Goal: Task Accomplishment & Management: Complete application form

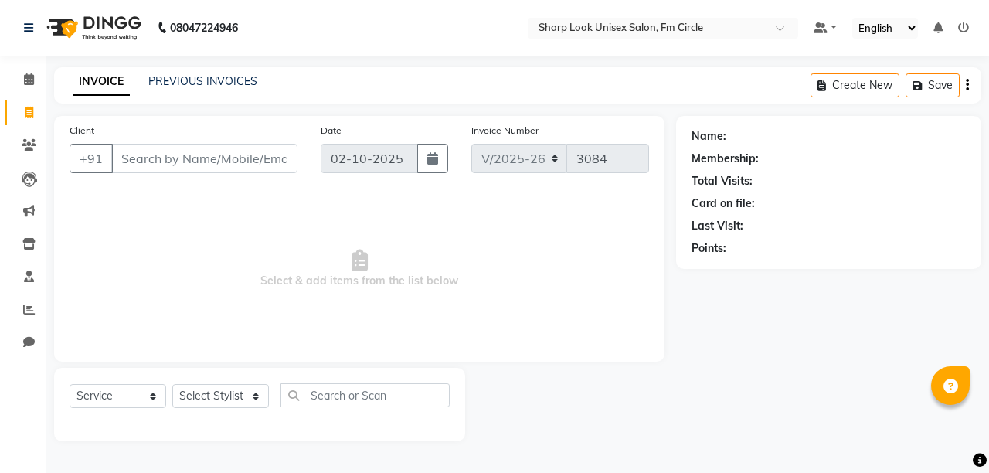
select select "804"
select select "service"
drag, startPoint x: 0, startPoint y: 0, endPoint x: 270, endPoint y: 161, distance: 314.5
click at [270, 161] on input "Client" at bounding box center [204, 158] width 186 height 29
click at [25, 136] on link "Clients" at bounding box center [23, 145] width 37 height 25
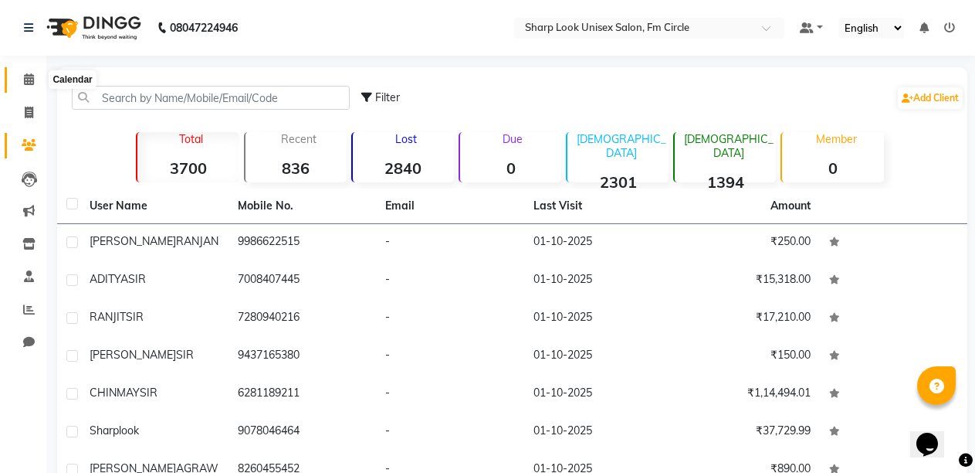
click at [30, 78] on icon at bounding box center [29, 79] width 10 height 12
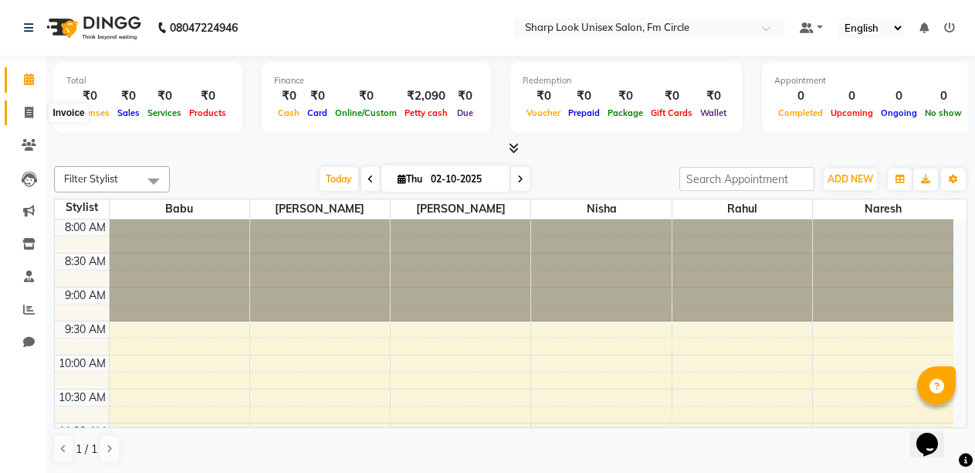
click at [26, 120] on span at bounding box center [28, 113] width 27 height 18
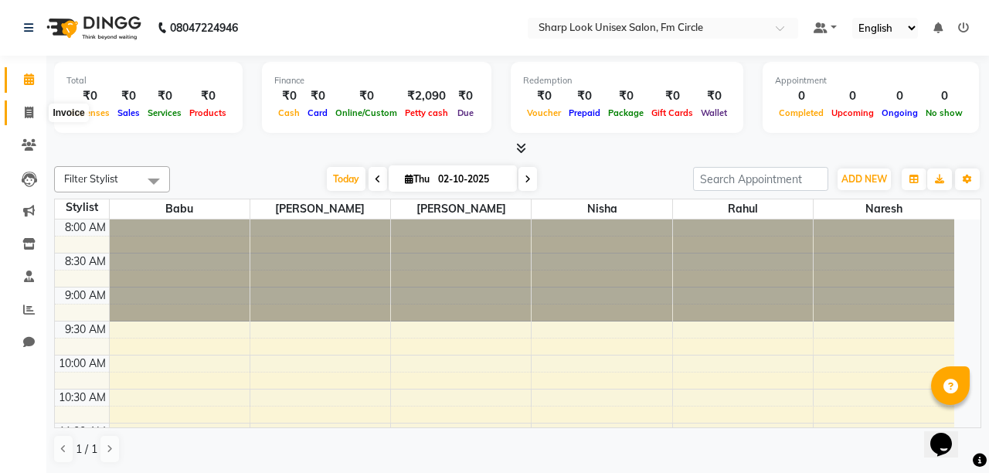
select select "service"
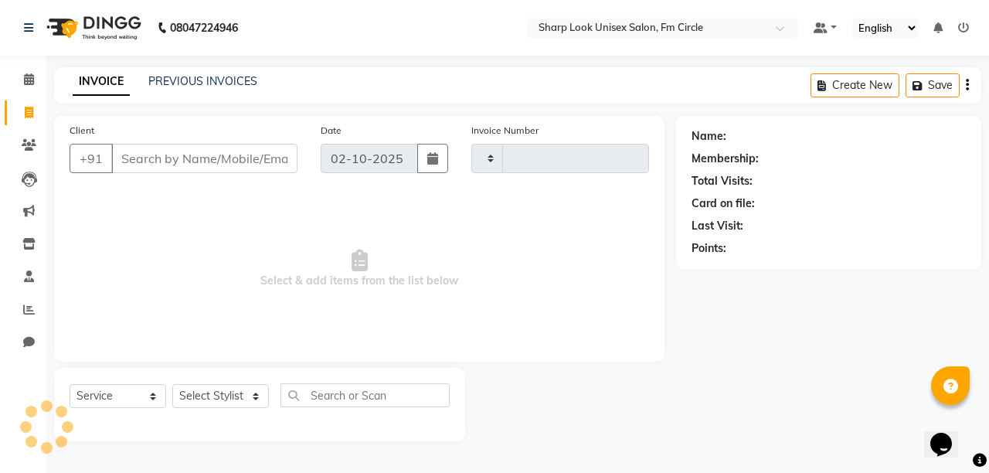
type input "3084"
select select "804"
click at [230, 151] on input "Client" at bounding box center [204, 158] width 186 height 29
click at [190, 387] on select "Select Stylist Admin Babu [PERSON_NAME] [PERSON_NAME] [PERSON_NAME]" at bounding box center [220, 396] width 97 height 24
select select "13317"
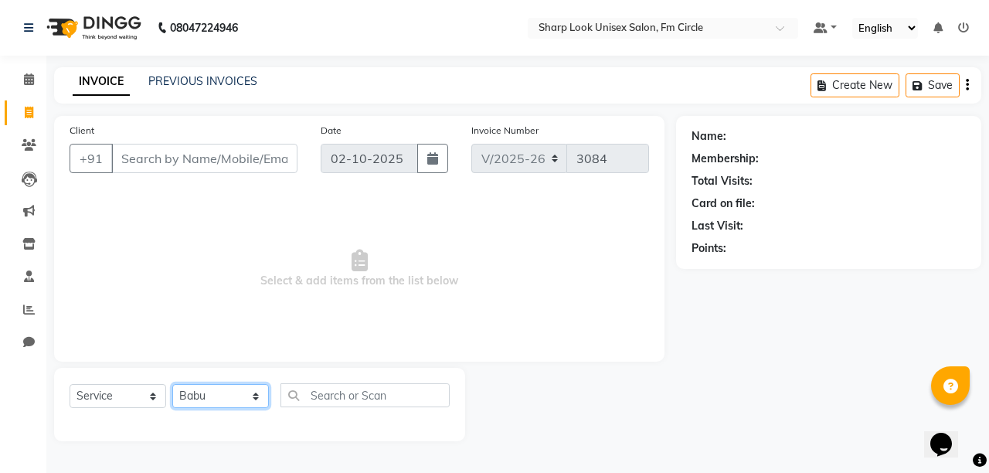
click at [172, 384] on select "Select Stylist Admin Babu [PERSON_NAME] [PERSON_NAME] [PERSON_NAME]" at bounding box center [220, 396] width 97 height 24
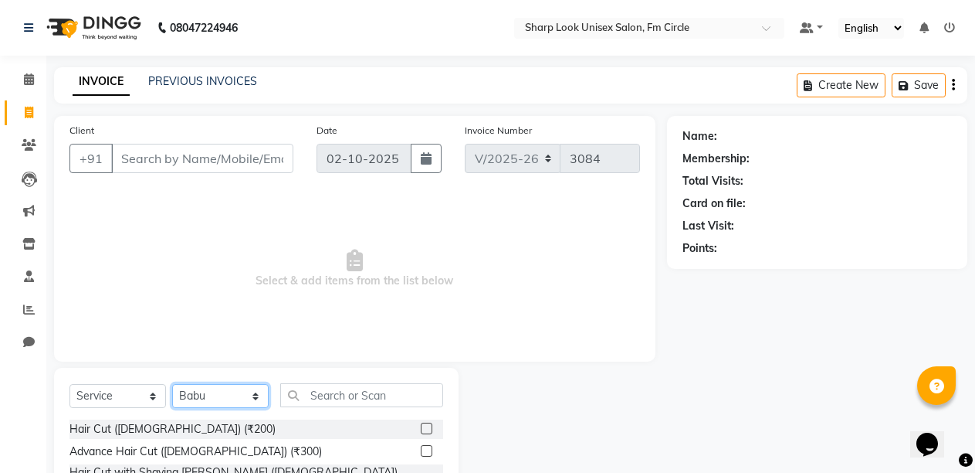
scroll to position [77, 0]
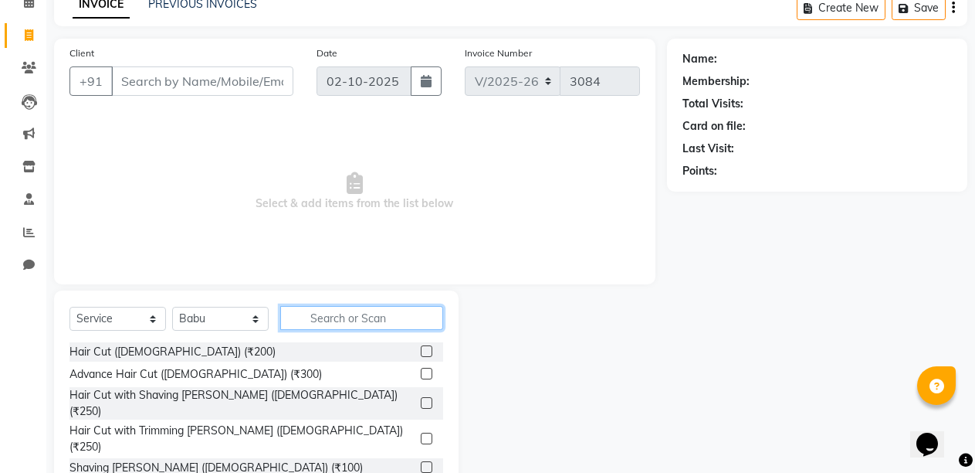
click at [348, 312] on input "text" at bounding box center [361, 318] width 163 height 24
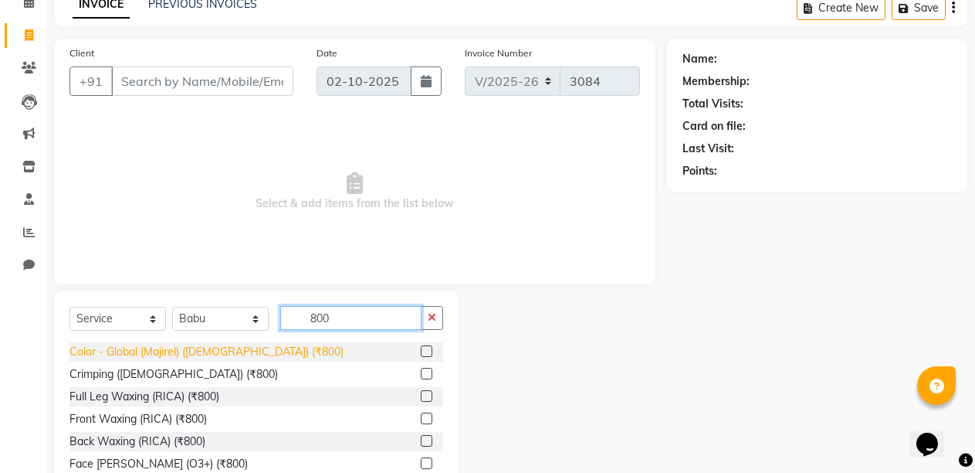
type input "800"
click at [198, 351] on div "Color - Global (Majirel) ([DEMOGRAPHIC_DATA]) (₹800)" at bounding box center [207, 352] width 274 height 16
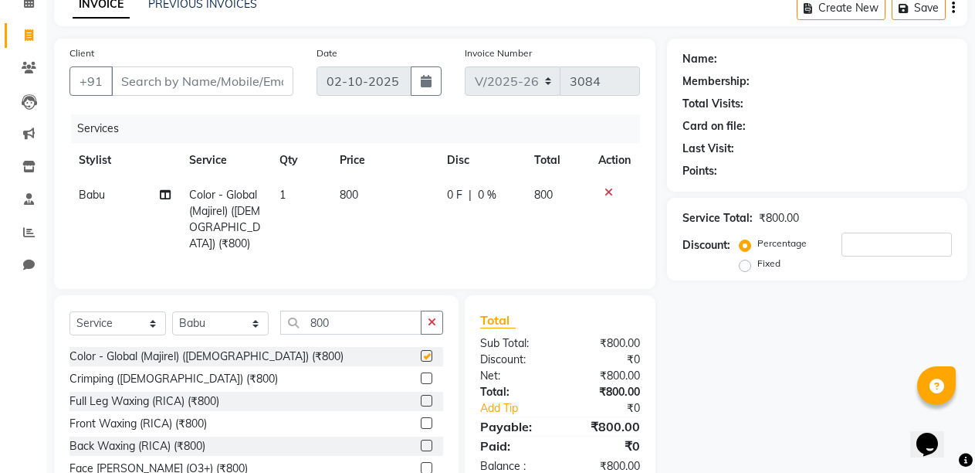
checkbox input "false"
click at [426, 317] on button "button" at bounding box center [432, 322] width 22 height 24
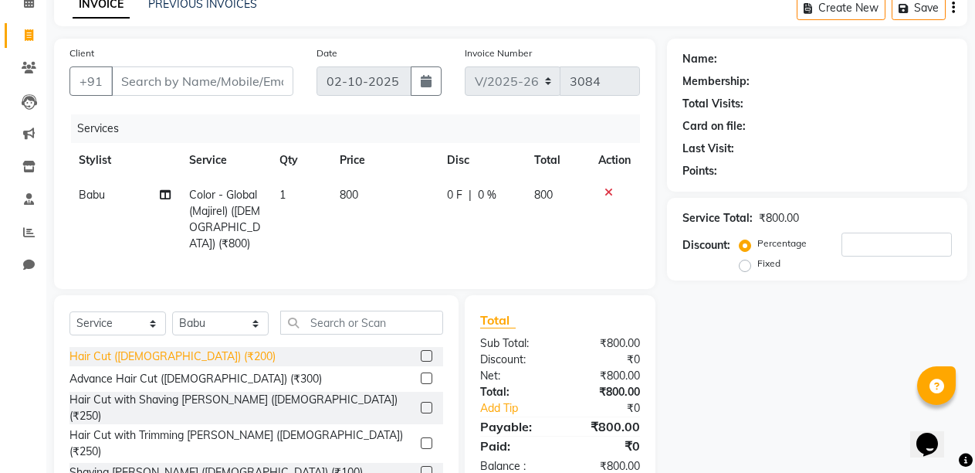
click at [136, 357] on div "Hair Cut ([DEMOGRAPHIC_DATA]) (₹200)" at bounding box center [173, 356] width 206 height 16
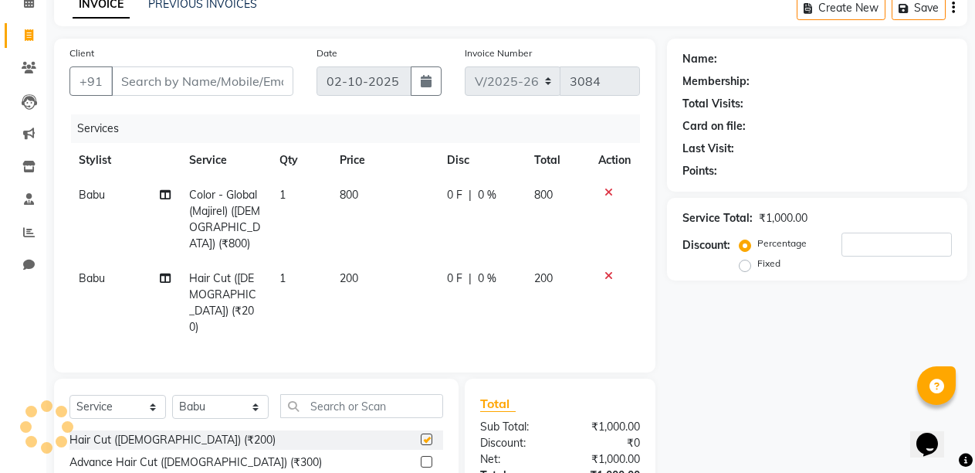
checkbox input "false"
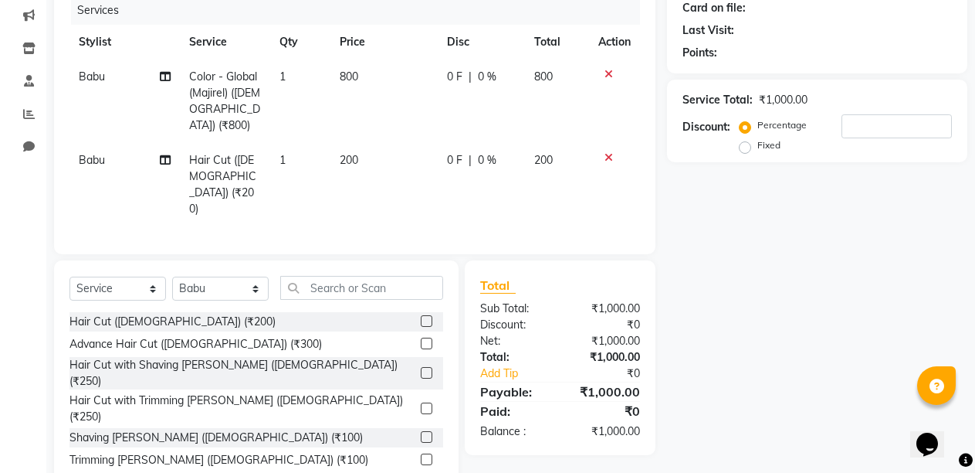
scroll to position [198, 0]
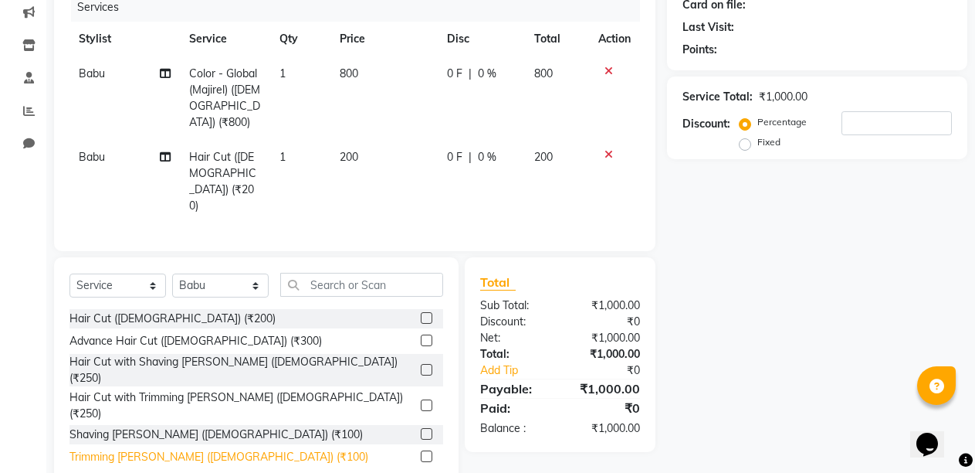
click at [158, 449] on div "Trimming [PERSON_NAME] ([DEMOGRAPHIC_DATA]) (₹100)" at bounding box center [219, 457] width 299 height 16
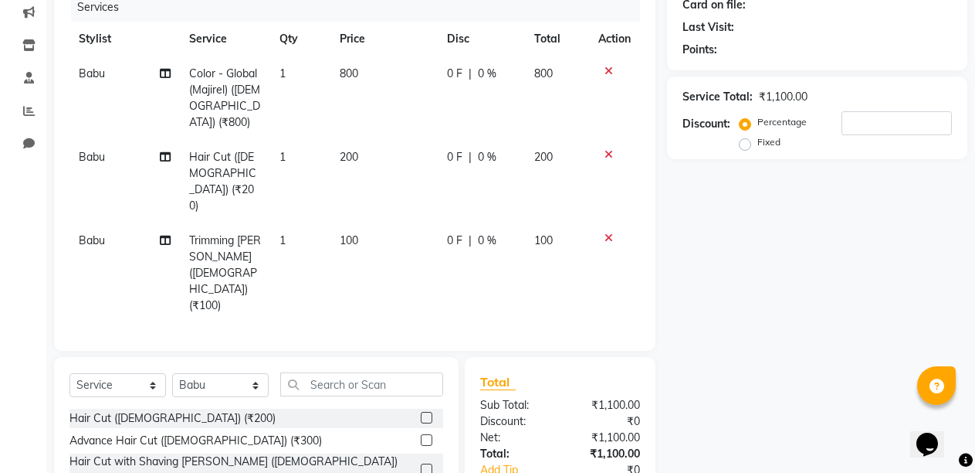
checkbox input "false"
click at [375, 372] on input "text" at bounding box center [361, 384] width 163 height 24
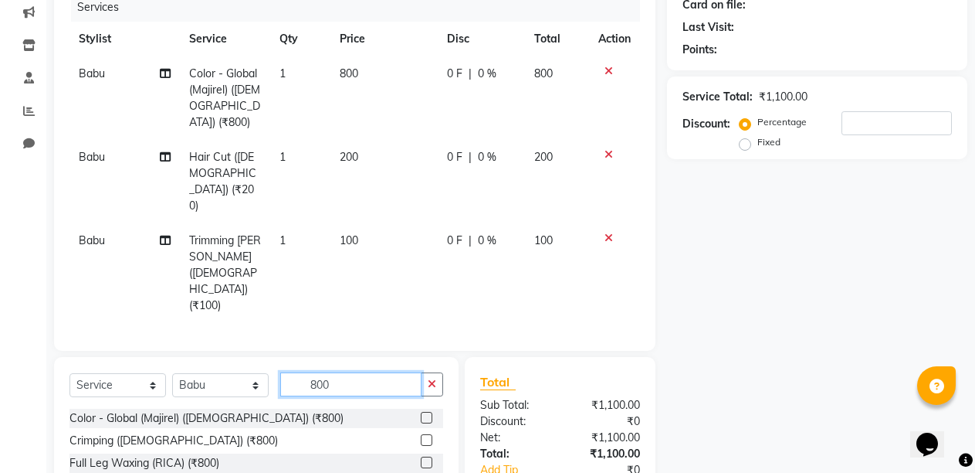
type input "800"
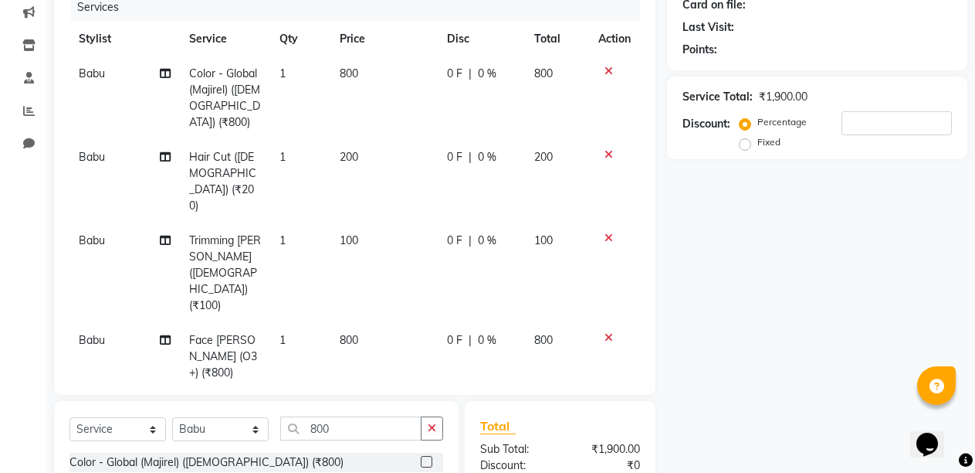
checkbox input "false"
click at [417, 416] on input "800" at bounding box center [350, 428] width 141 height 24
click at [433, 416] on button "button" at bounding box center [432, 428] width 22 height 24
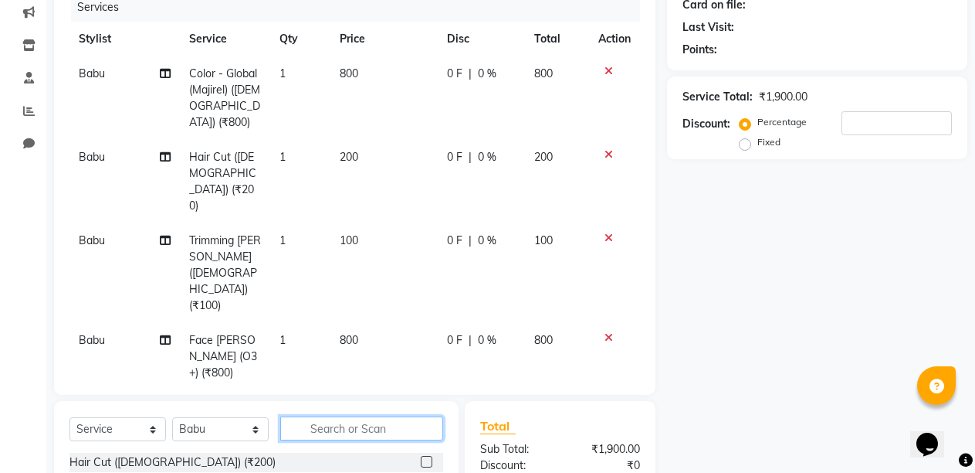
click at [345, 416] on input "text" at bounding box center [361, 428] width 163 height 24
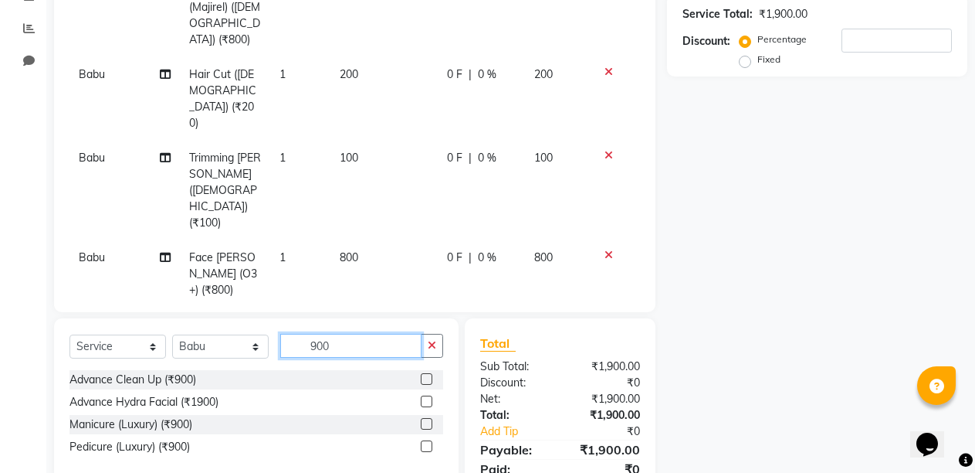
scroll to position [283, 0]
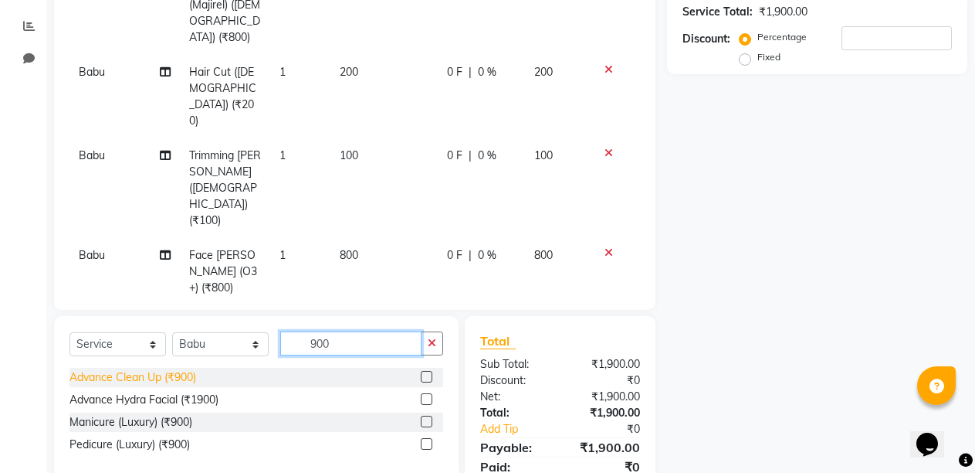
type input "900"
click at [136, 369] on div "Advance Clean Up (₹900)" at bounding box center [133, 377] width 127 height 16
checkbox input "false"
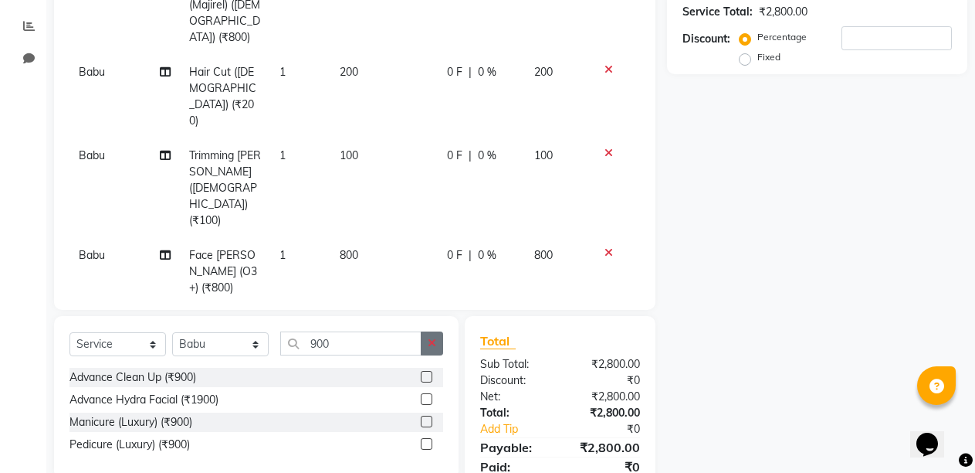
click at [431, 338] on button "button" at bounding box center [432, 343] width 22 height 24
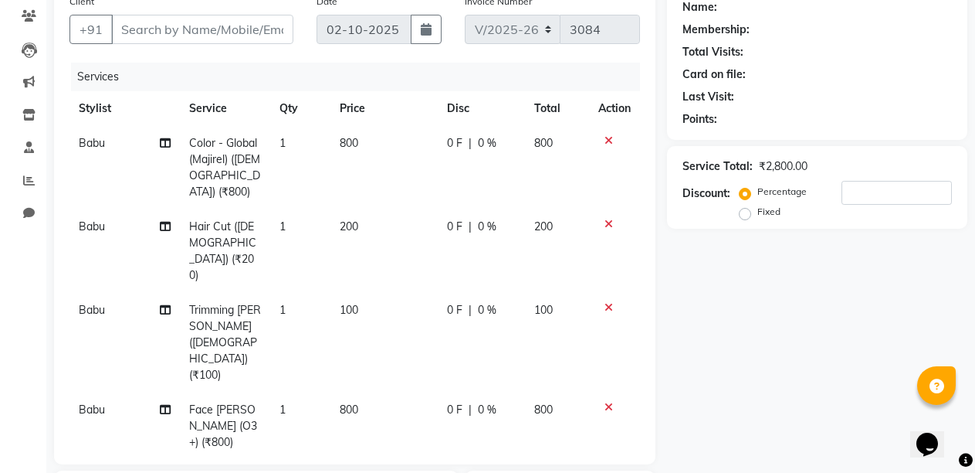
scroll to position [0, 0]
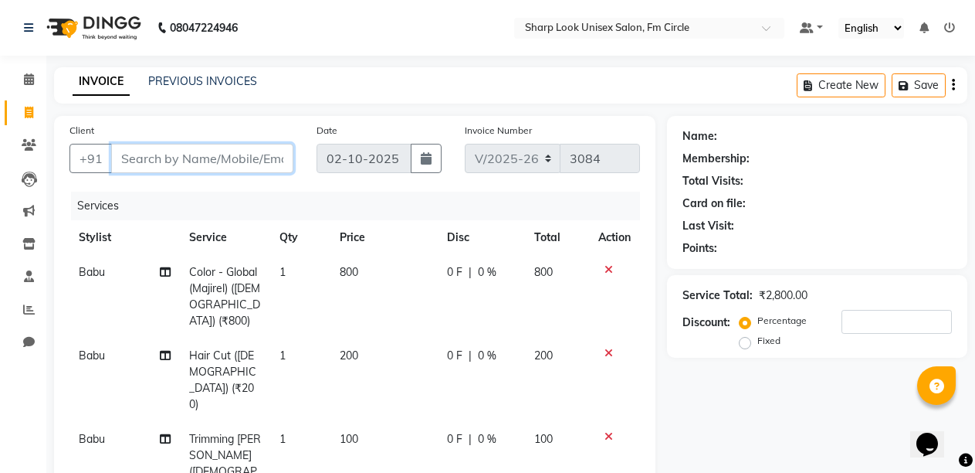
click at [194, 154] on input "Client" at bounding box center [202, 158] width 182 height 29
click at [250, 165] on input "Client" at bounding box center [202, 158] width 182 height 29
click at [758, 342] on label "Fixed" at bounding box center [769, 341] width 23 height 14
click at [745, 342] on input "Fixed" at bounding box center [748, 340] width 11 height 11
radio input "true"
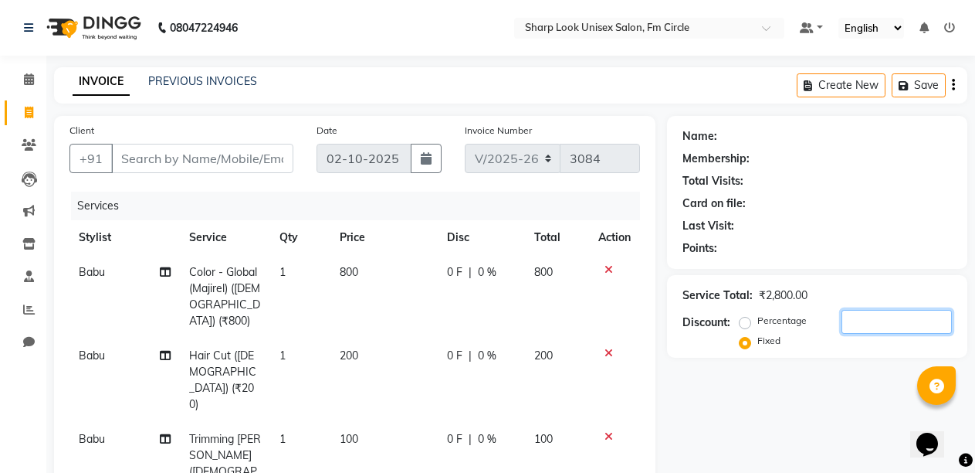
click at [894, 327] on input "number" at bounding box center [897, 322] width 110 height 24
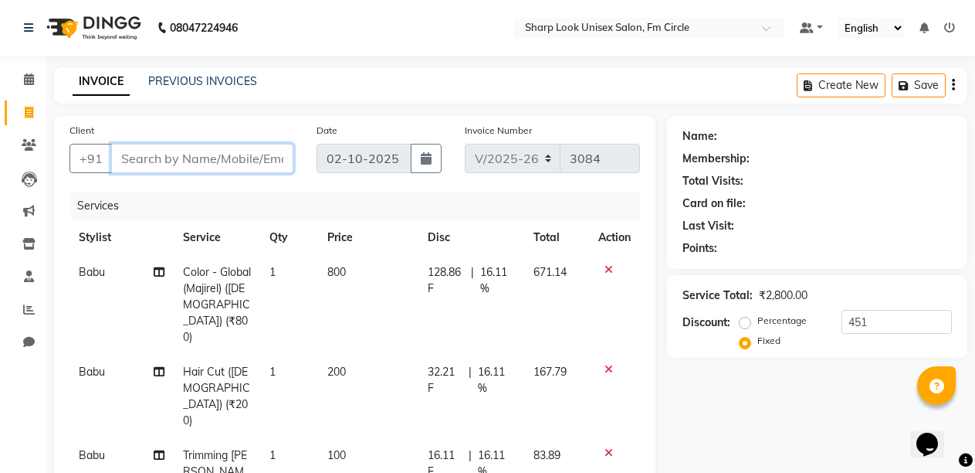
click at [240, 151] on input "Client" at bounding box center [202, 158] width 182 height 29
click at [877, 321] on input "451" at bounding box center [897, 322] width 110 height 24
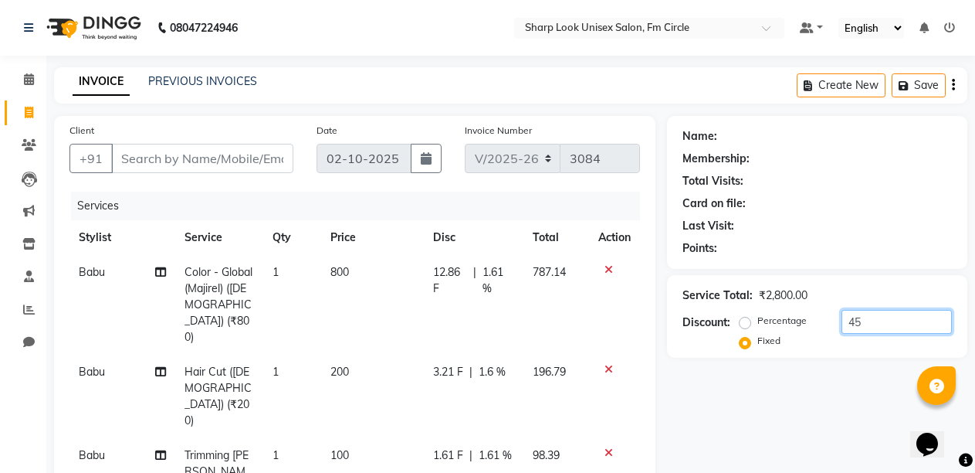
type input "4"
type input "500"
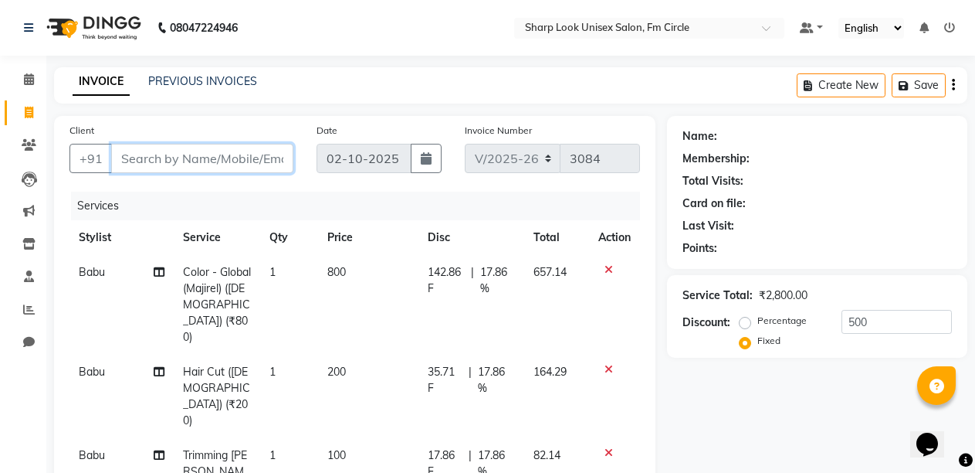
click at [234, 147] on input "Client" at bounding box center [202, 158] width 182 height 29
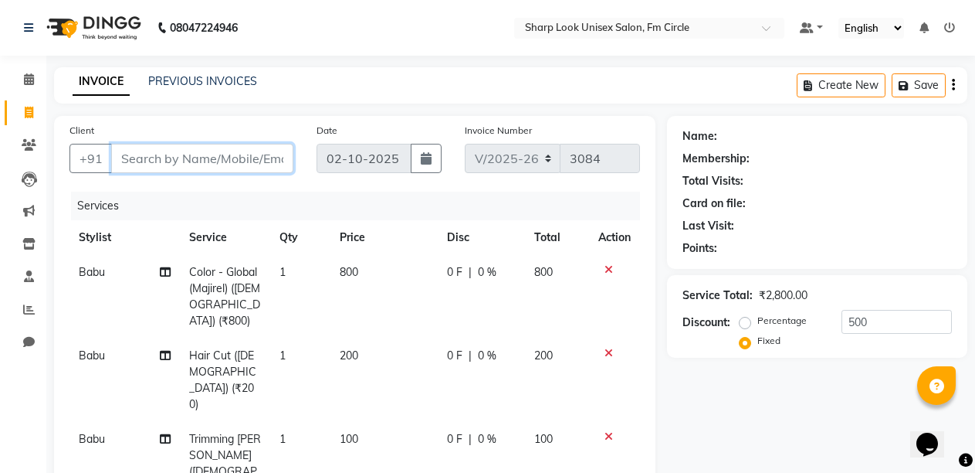
type input "7"
radio input "true"
type input "0"
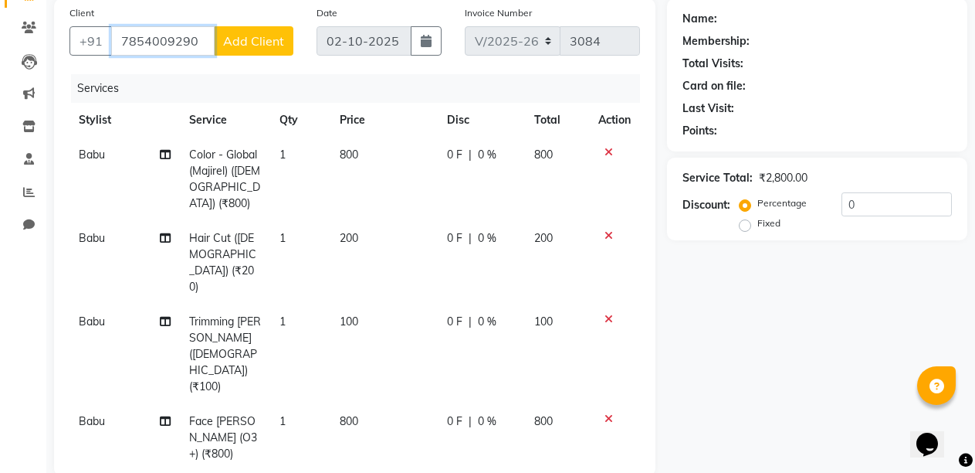
scroll to position [59, 0]
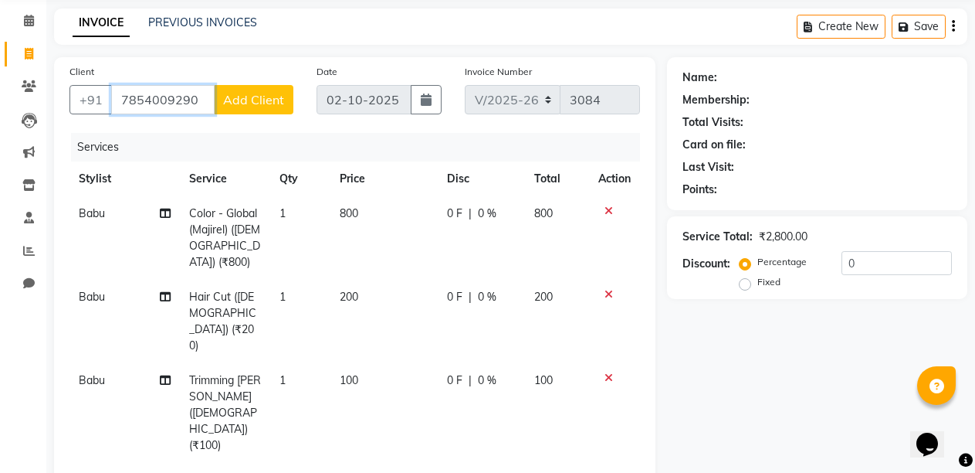
type input "7854009290"
click at [897, 268] on input "0" at bounding box center [897, 263] width 110 height 24
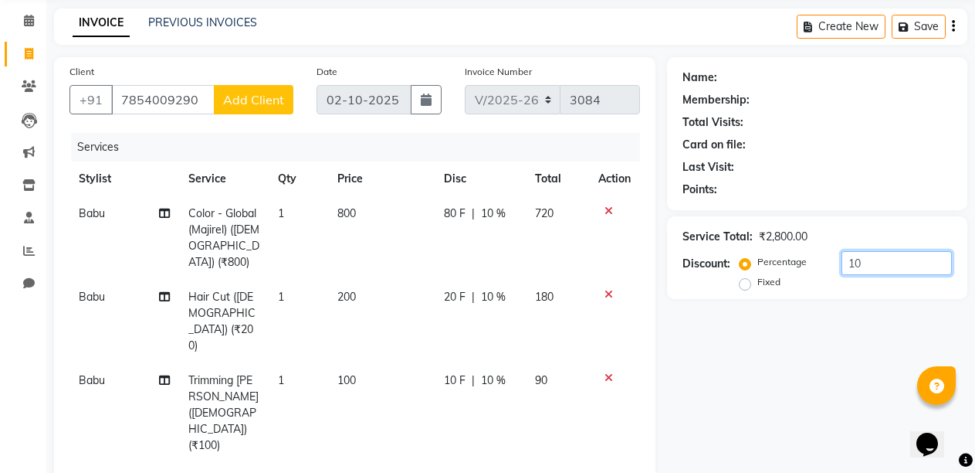
type input "1"
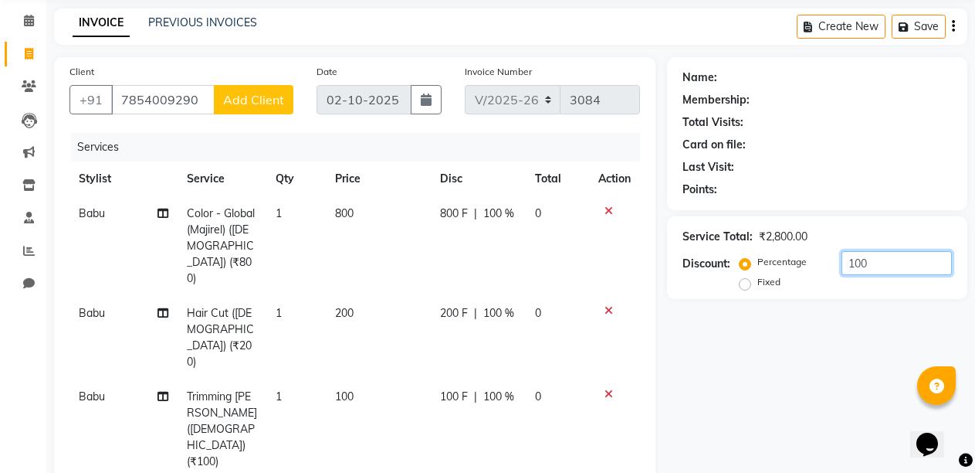
type input "100"
click at [758, 283] on label "Fixed" at bounding box center [769, 282] width 23 height 14
click at [743, 283] on input "Fixed" at bounding box center [748, 282] width 11 height 11
radio input "true"
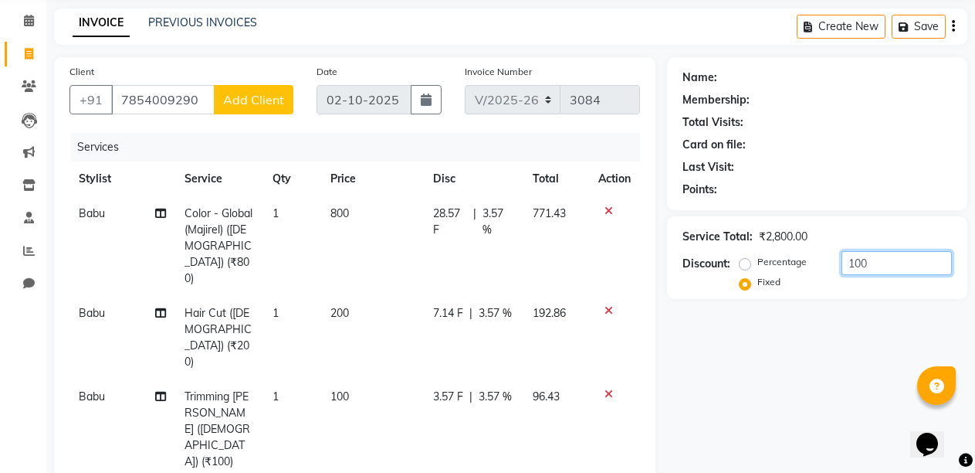
click at [879, 263] on input "100" at bounding box center [897, 263] width 110 height 24
type input "1"
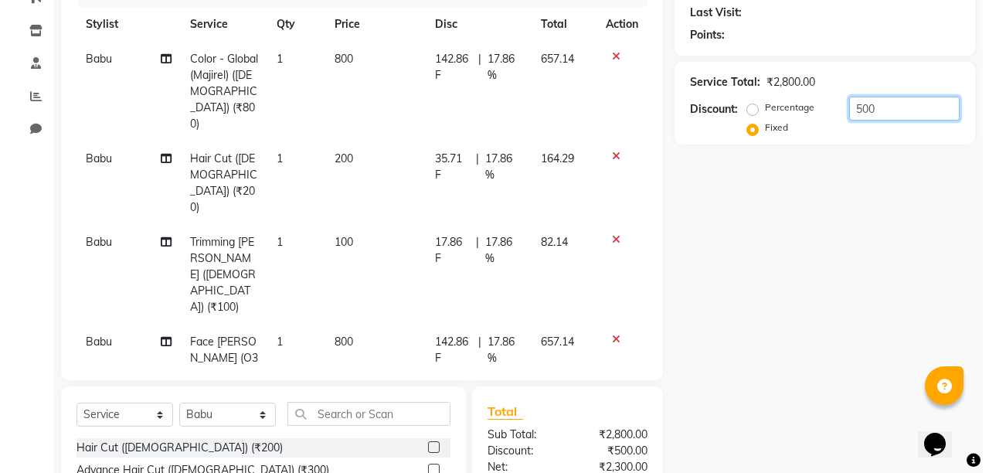
scroll to position [0, 0]
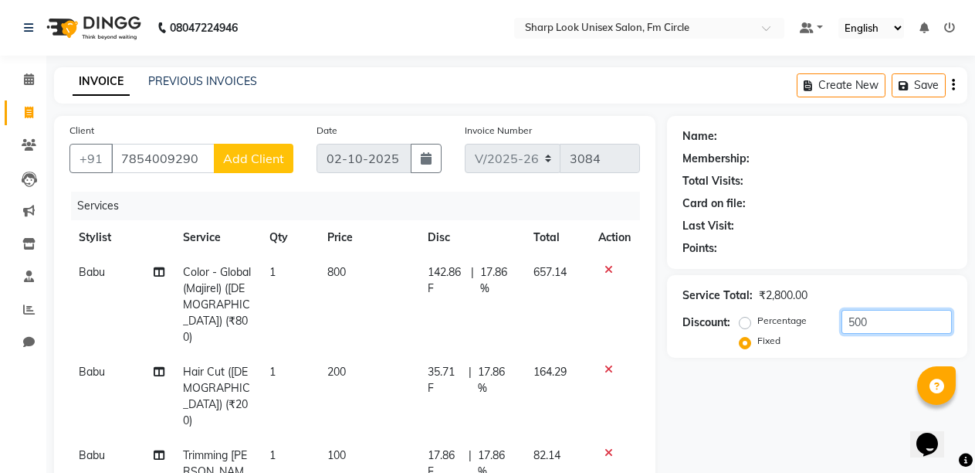
type input "500"
click at [246, 165] on span "Add Client" at bounding box center [253, 158] width 61 height 15
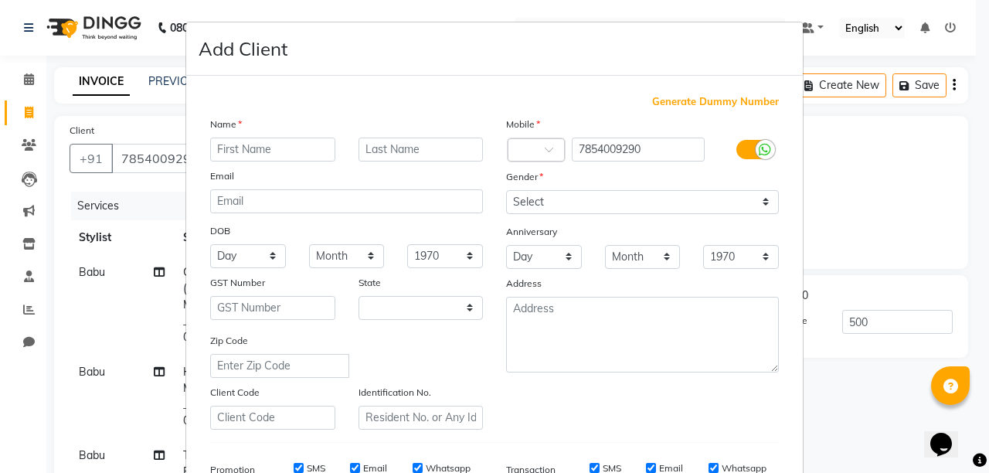
select select "29"
click at [253, 154] on input "text" at bounding box center [272, 149] width 125 height 24
type input "d"
type input "DEDADUTTA"
click at [386, 153] on input "text" at bounding box center [420, 149] width 125 height 24
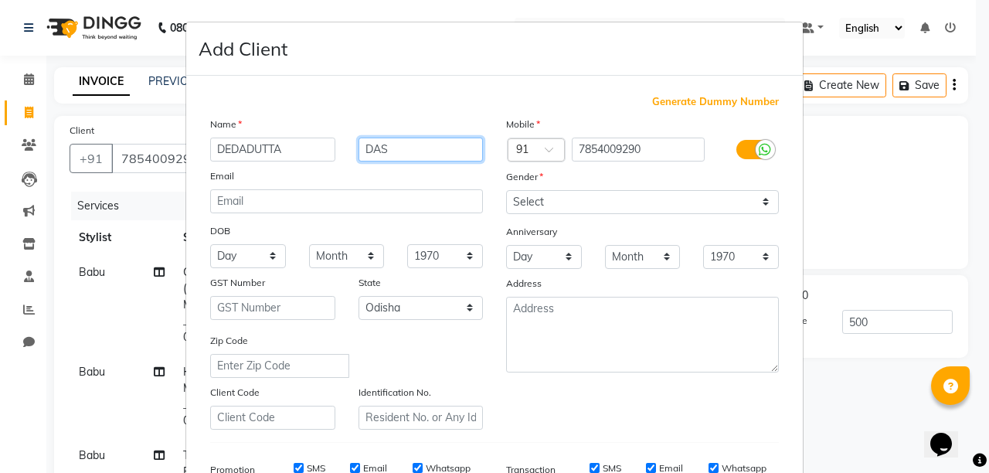
type input "DAS"
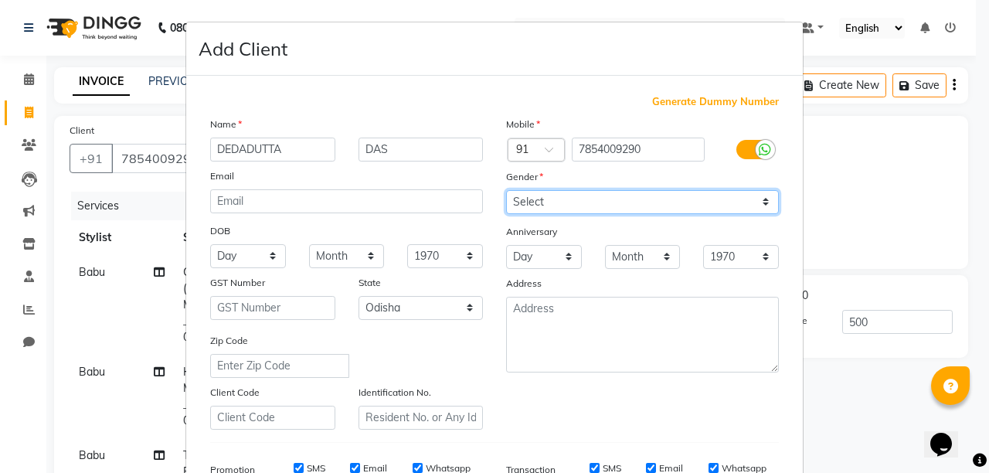
click at [547, 194] on select "Select [DEMOGRAPHIC_DATA] [DEMOGRAPHIC_DATA] Other Prefer Not To Say" at bounding box center [642, 202] width 273 height 24
select select "[DEMOGRAPHIC_DATA]"
click at [506, 190] on select "Select [DEMOGRAPHIC_DATA] [DEMOGRAPHIC_DATA] Other Prefer Not To Say" at bounding box center [642, 202] width 273 height 24
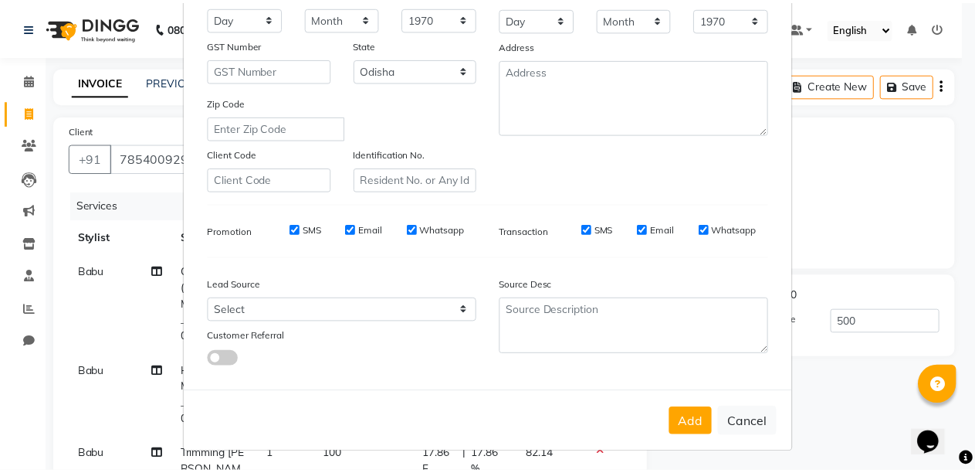
scroll to position [240, 0]
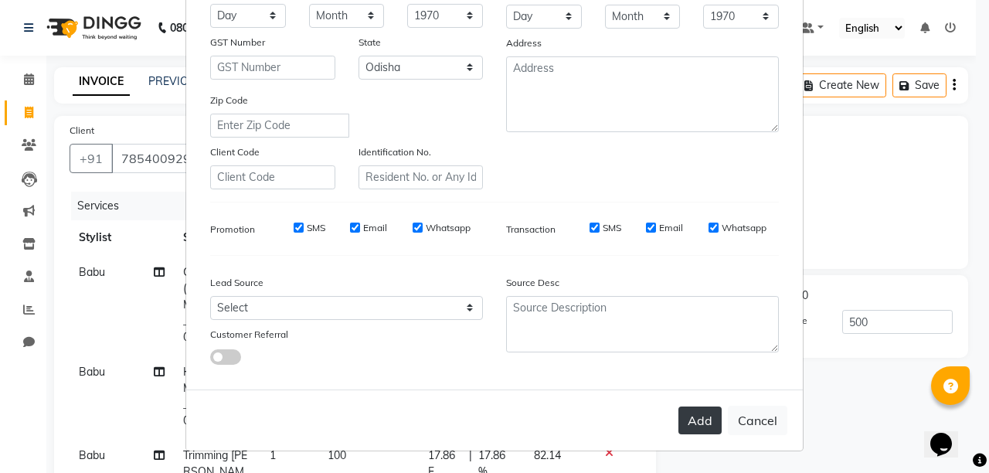
click at [695, 423] on button "Add" at bounding box center [699, 420] width 43 height 28
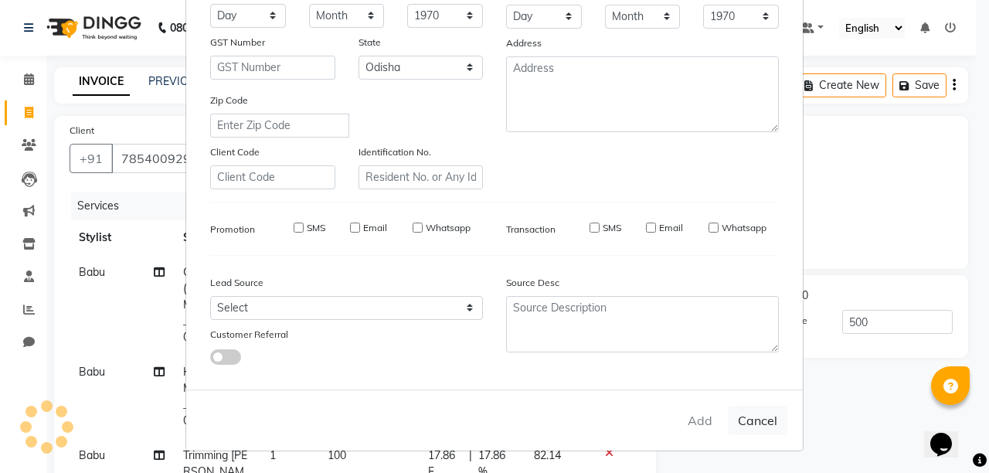
radio input "true"
type input "0"
select select
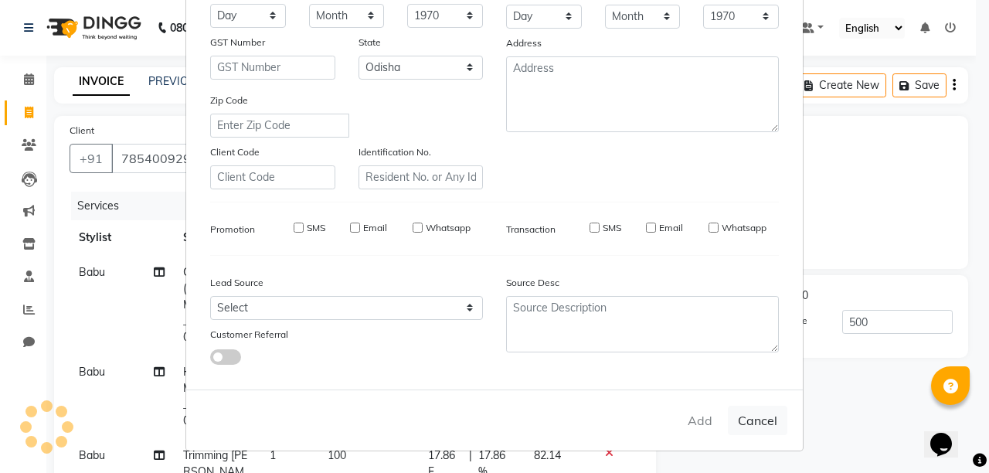
select select "null"
select select
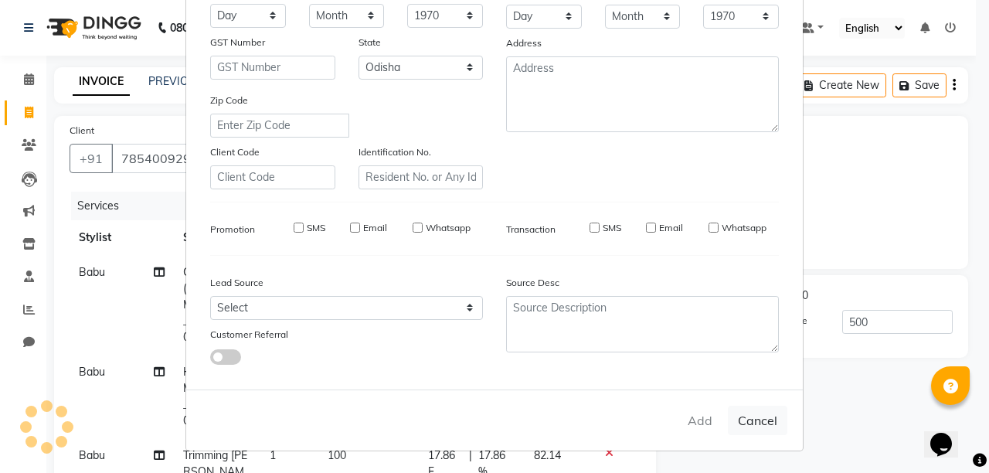
checkbox input "false"
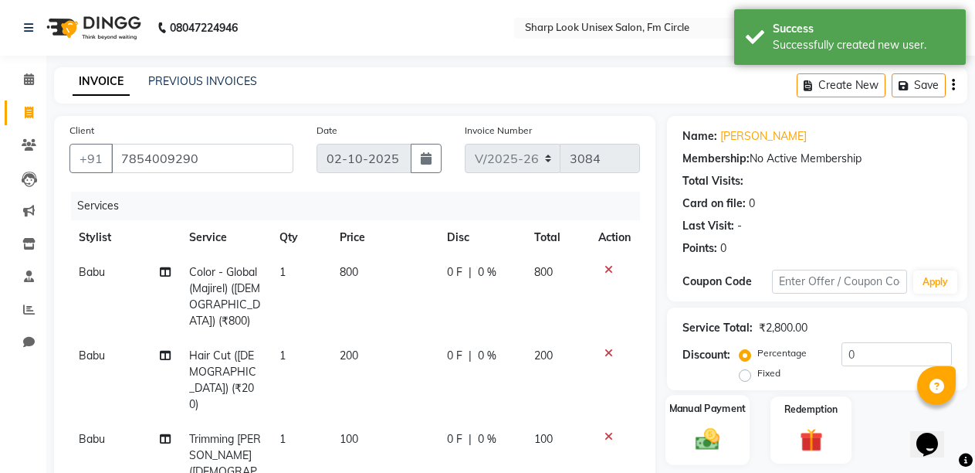
click at [703, 430] on img at bounding box center [707, 439] width 39 height 28
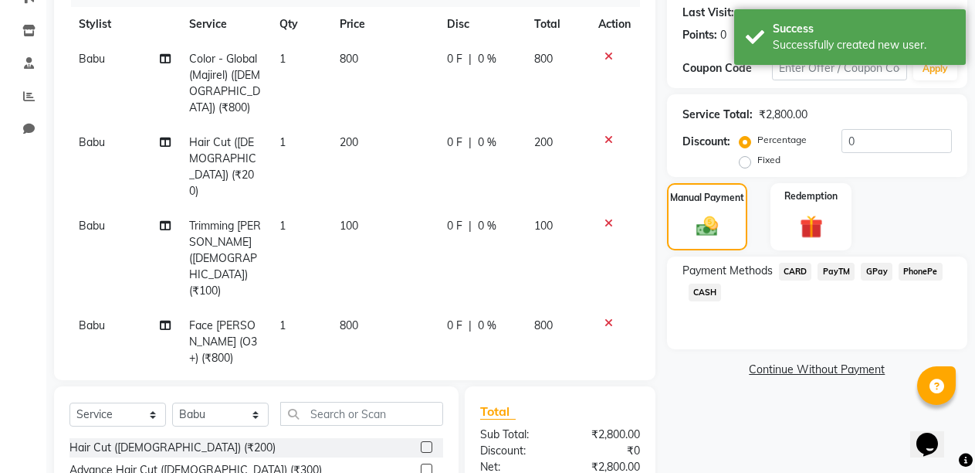
scroll to position [136, 0]
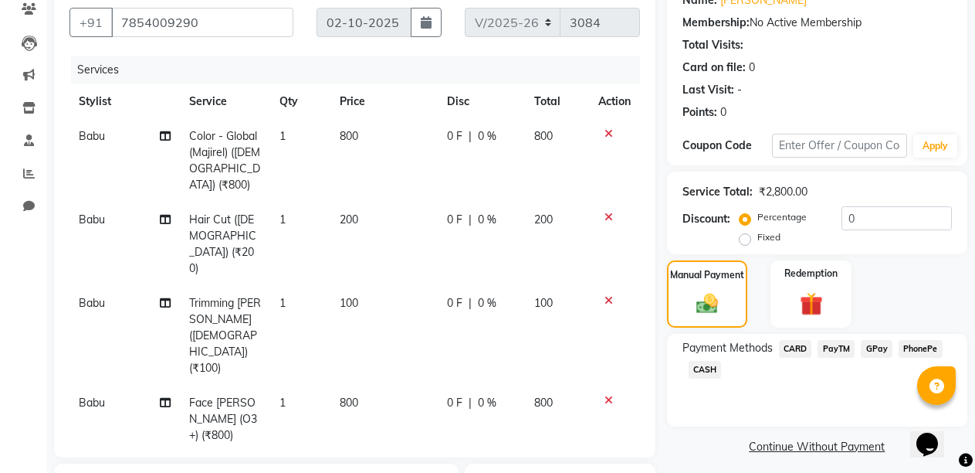
click at [758, 238] on label "Fixed" at bounding box center [769, 237] width 23 height 14
click at [743, 238] on input "Fixed" at bounding box center [748, 237] width 11 height 11
radio input "true"
click at [901, 215] on input "0" at bounding box center [897, 218] width 110 height 24
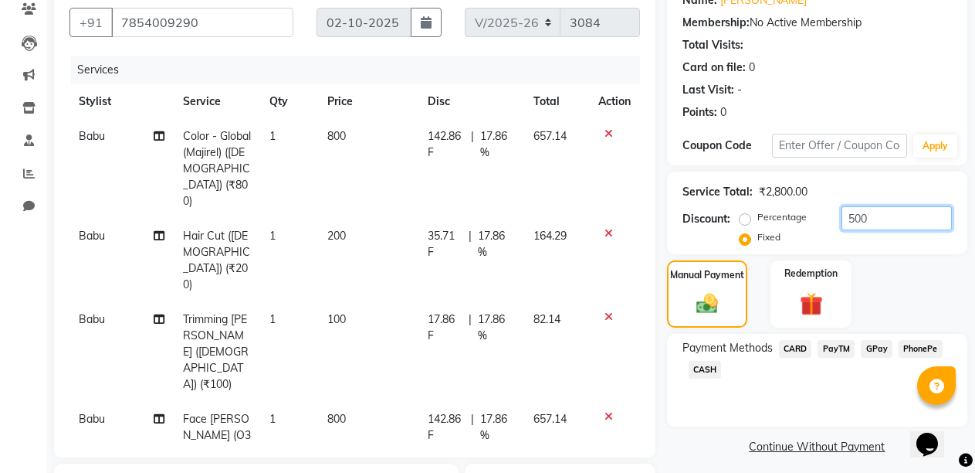
type input "500"
click at [845, 352] on span "PayTM" at bounding box center [836, 349] width 37 height 18
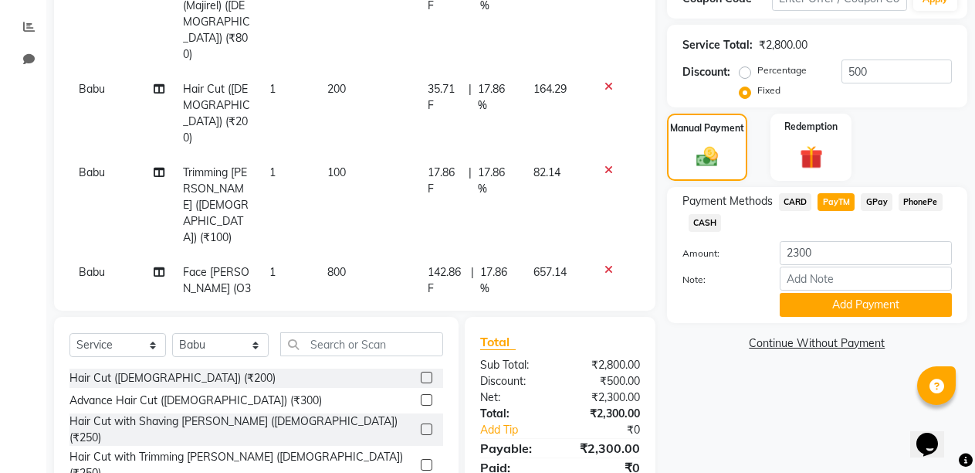
scroll to position [368, 0]
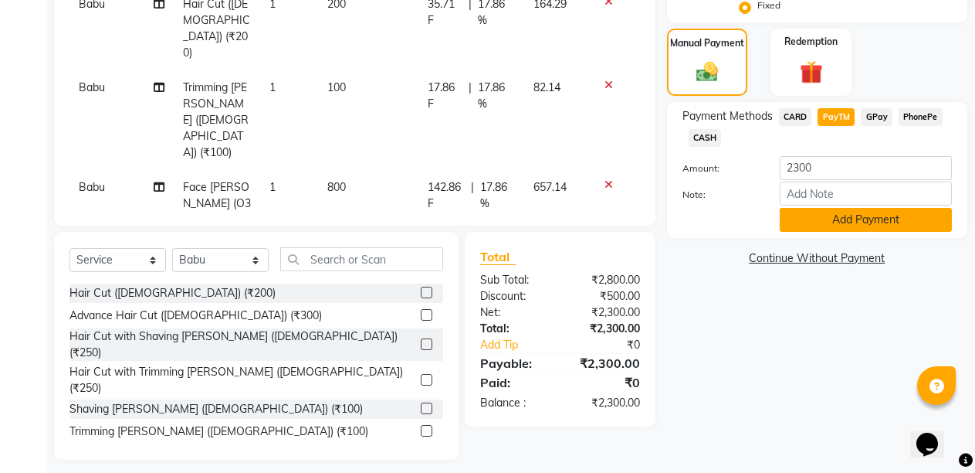
click at [850, 221] on button "Add Payment" at bounding box center [866, 220] width 172 height 24
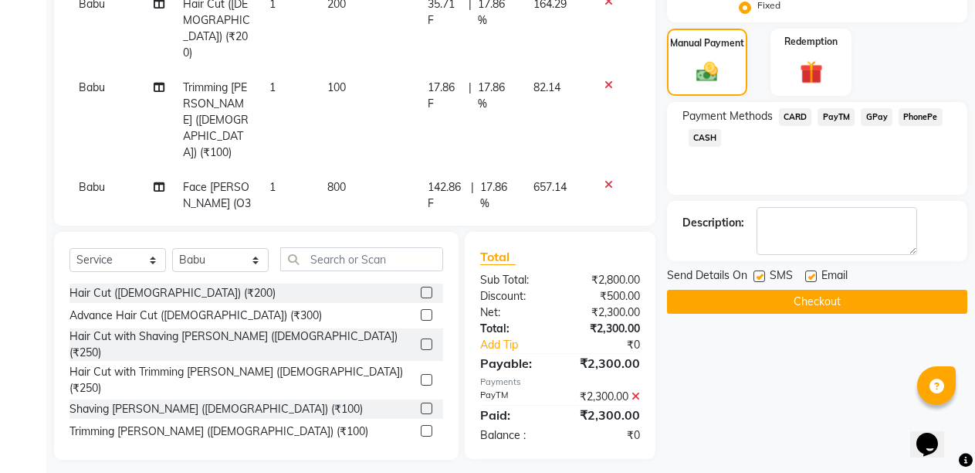
click at [758, 276] on label at bounding box center [760, 276] width 12 height 12
click at [758, 276] on input "checkbox" at bounding box center [759, 277] width 10 height 10
checkbox input "false"
click at [808, 280] on label at bounding box center [812, 276] width 12 height 12
click at [808, 280] on input "checkbox" at bounding box center [811, 277] width 10 height 10
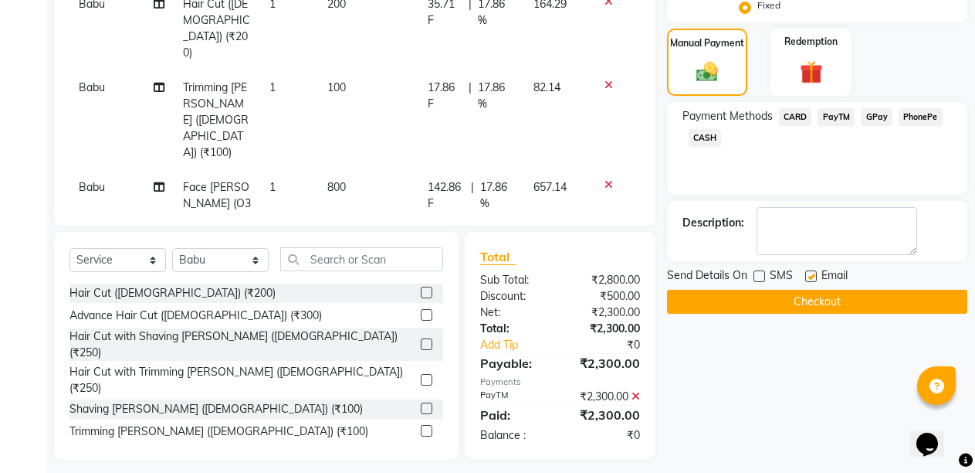
checkbox input "false"
click at [802, 305] on button "Checkout" at bounding box center [817, 302] width 300 height 24
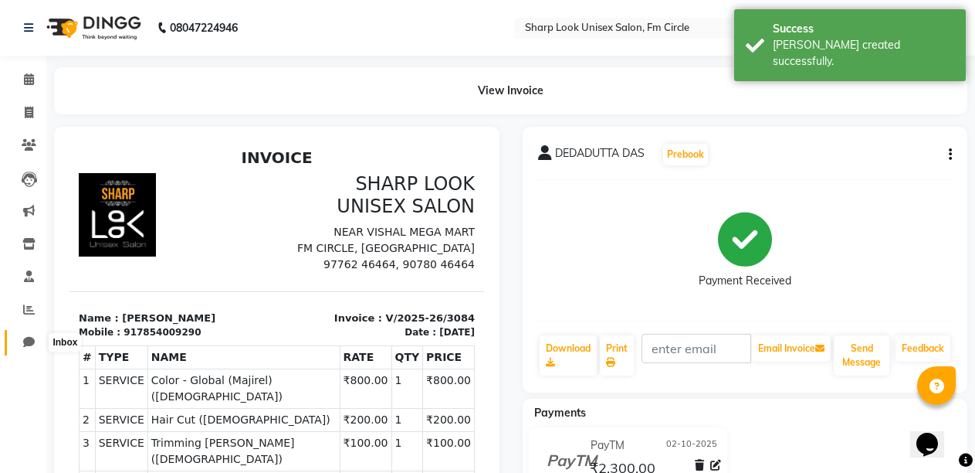
click at [32, 347] on icon at bounding box center [29, 342] width 12 height 12
select select "100"
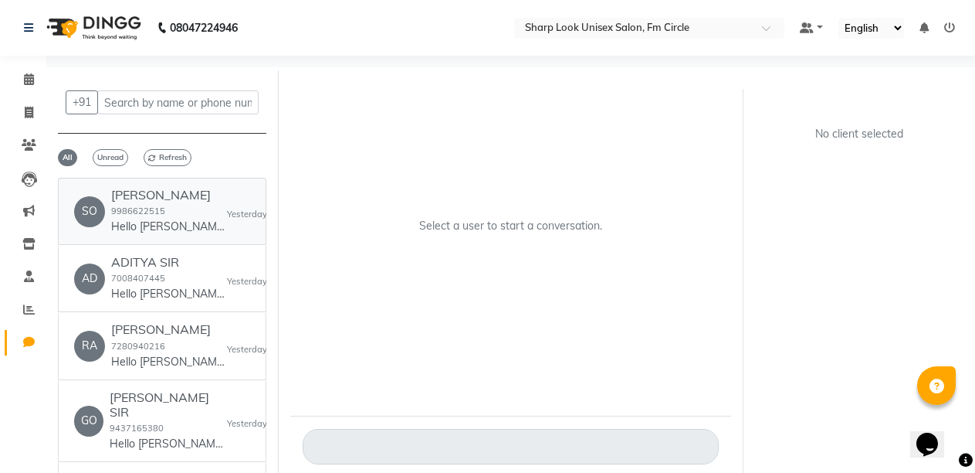
click at [132, 196] on h6 "[PERSON_NAME]" at bounding box center [169, 195] width 116 height 15
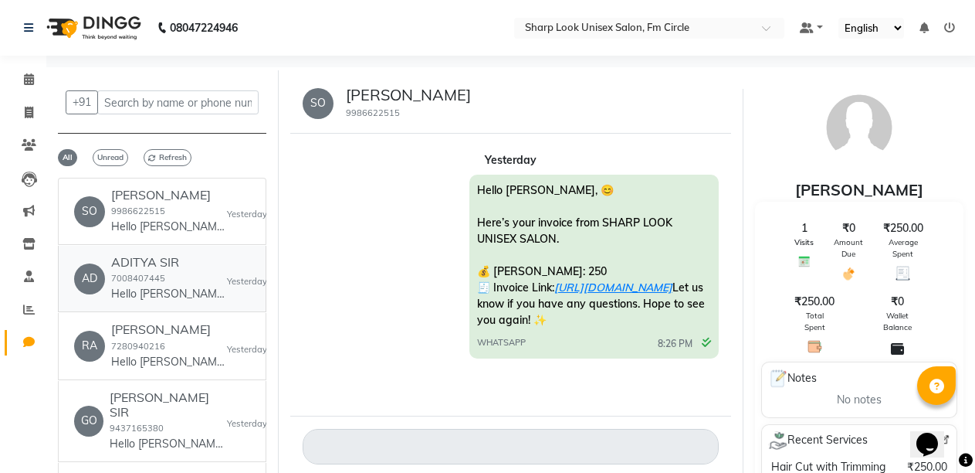
click at [132, 271] on div "ADITYA SIR 7008407445 Hello [PERSON_NAME], 😊 Here’s your invoice from SHARP LOO…" at bounding box center [169, 278] width 116 height 47
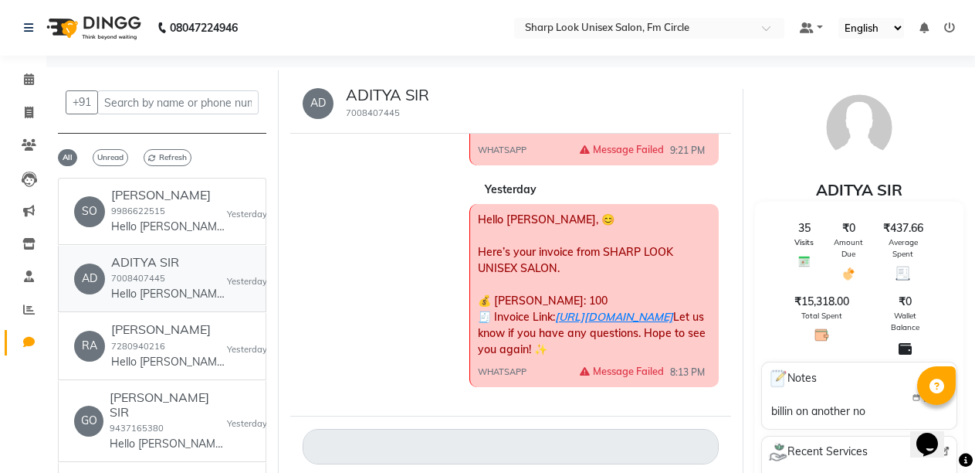
scroll to position [168, 0]
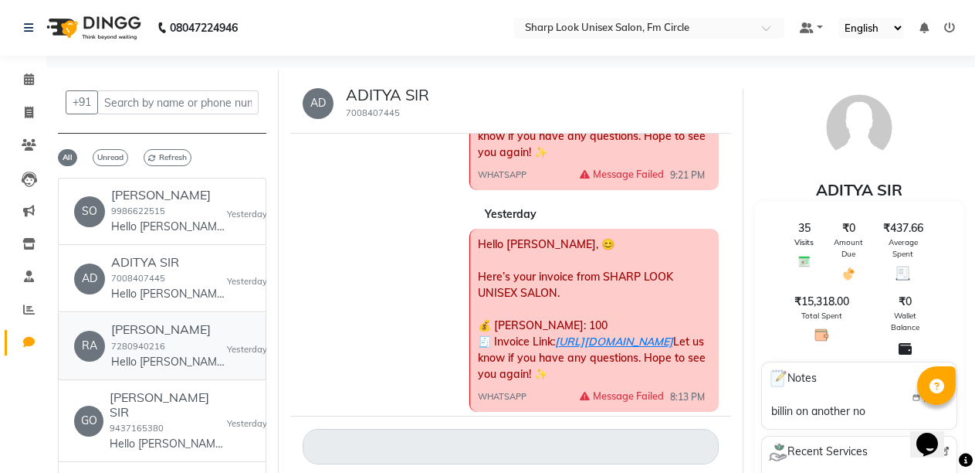
click at [174, 335] on h6 "[PERSON_NAME]" at bounding box center [169, 329] width 116 height 15
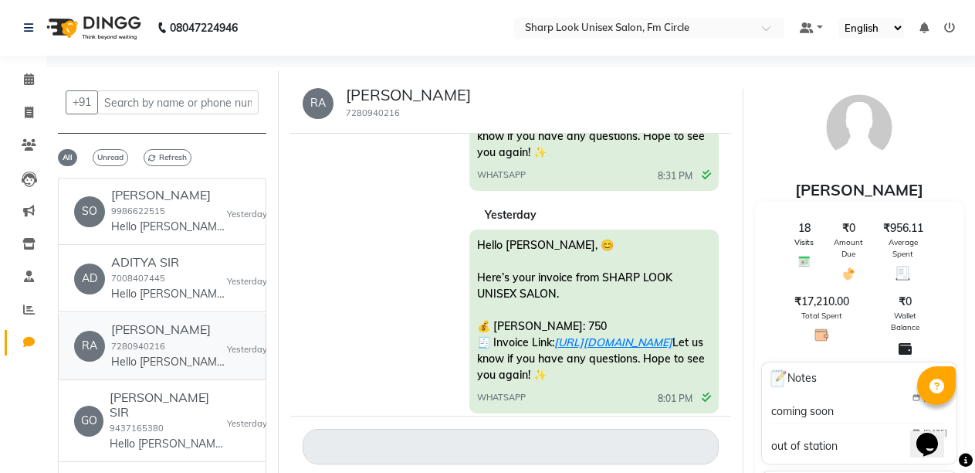
scroll to position [324, 0]
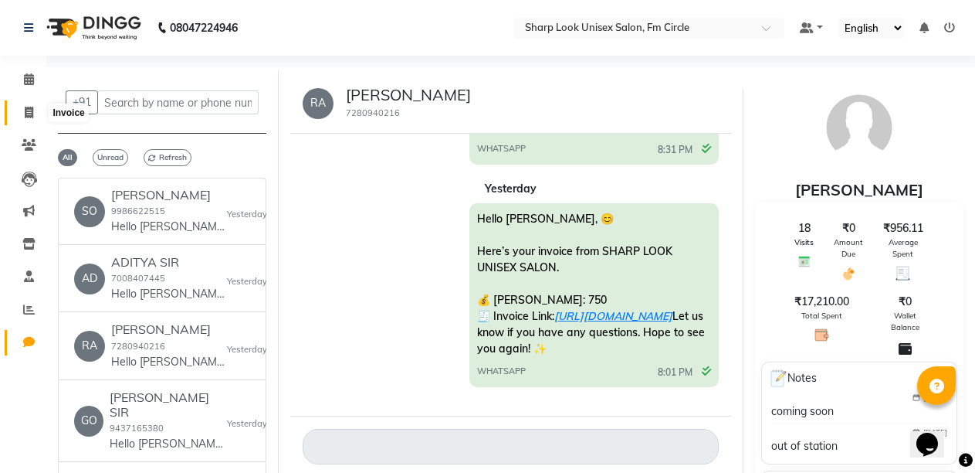
click at [22, 113] on span at bounding box center [28, 113] width 27 height 18
select select "service"
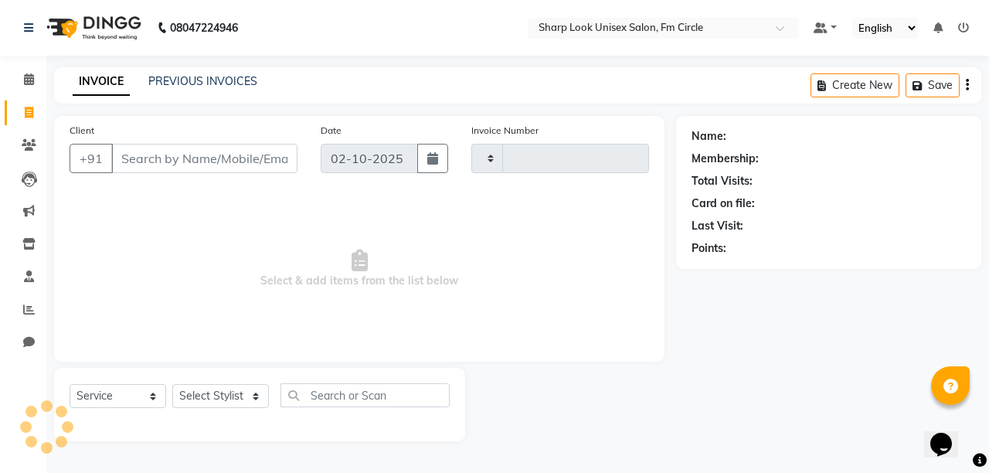
type input "3085"
select select "804"
click at [226, 83] on link "PREVIOUS INVOICES" at bounding box center [202, 81] width 109 height 14
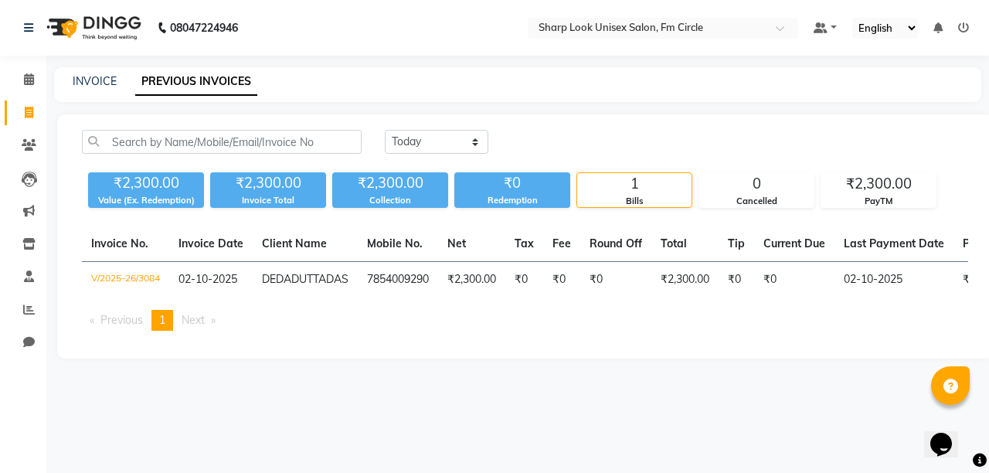
click at [17, 65] on li "Calendar" at bounding box center [23, 79] width 46 height 33
click at [25, 80] on icon at bounding box center [29, 79] width 10 height 12
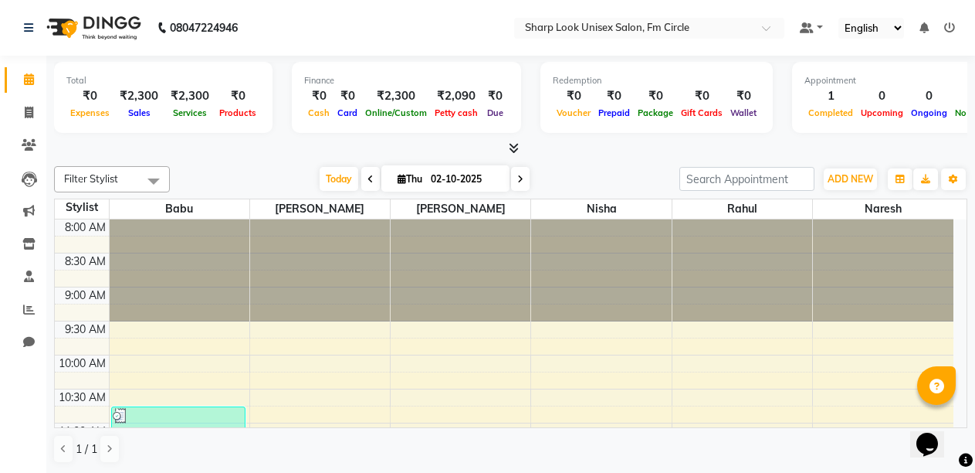
click at [361, 182] on span at bounding box center [370, 179] width 19 height 24
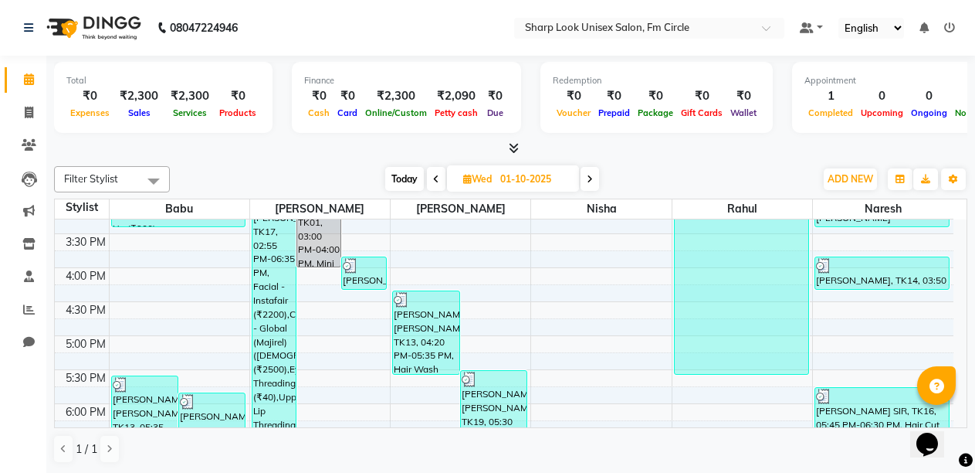
scroll to position [418, 0]
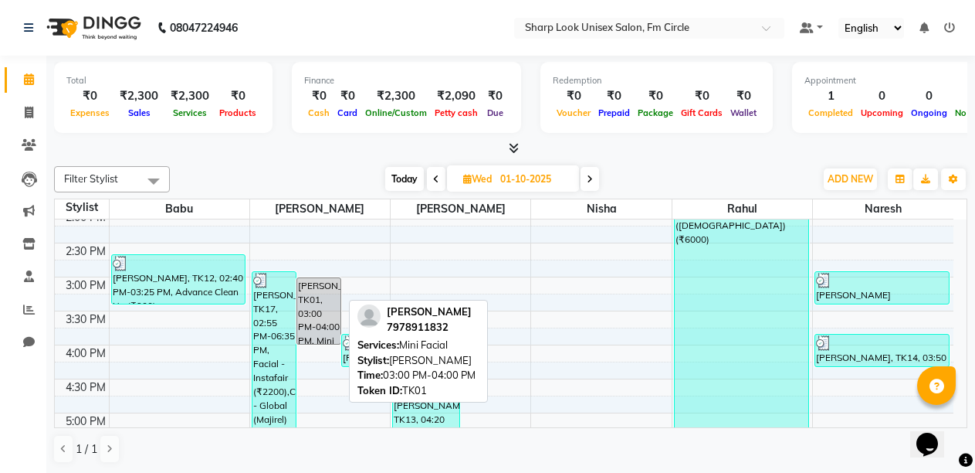
click at [315, 304] on div "[PERSON_NAME], TK01, 03:00 PM-04:00 PM, Mini Facial" at bounding box center [318, 311] width 43 height 66
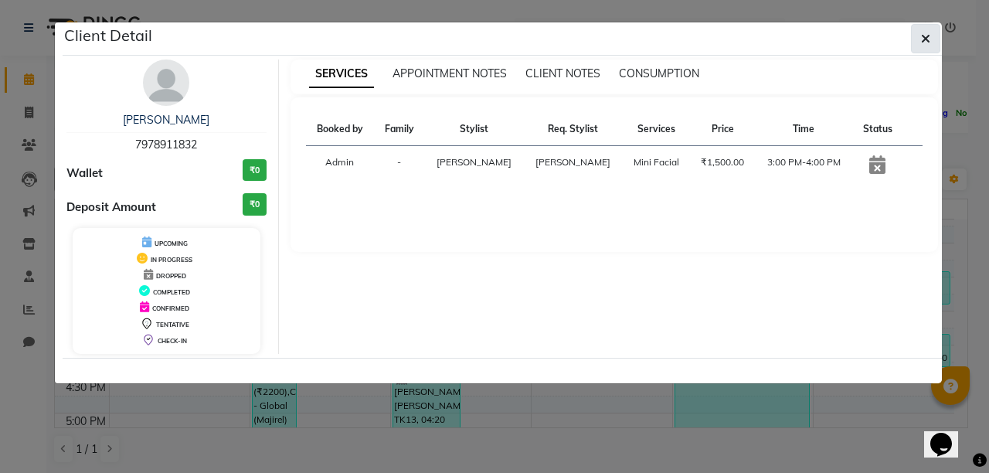
click at [925, 44] on icon "button" at bounding box center [925, 38] width 9 height 12
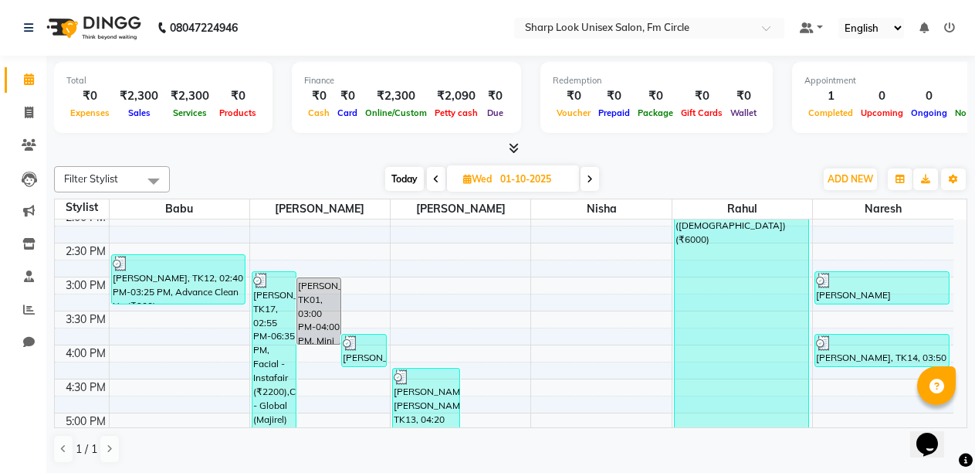
click at [589, 182] on icon at bounding box center [590, 179] width 6 height 9
type input "02-10-2025"
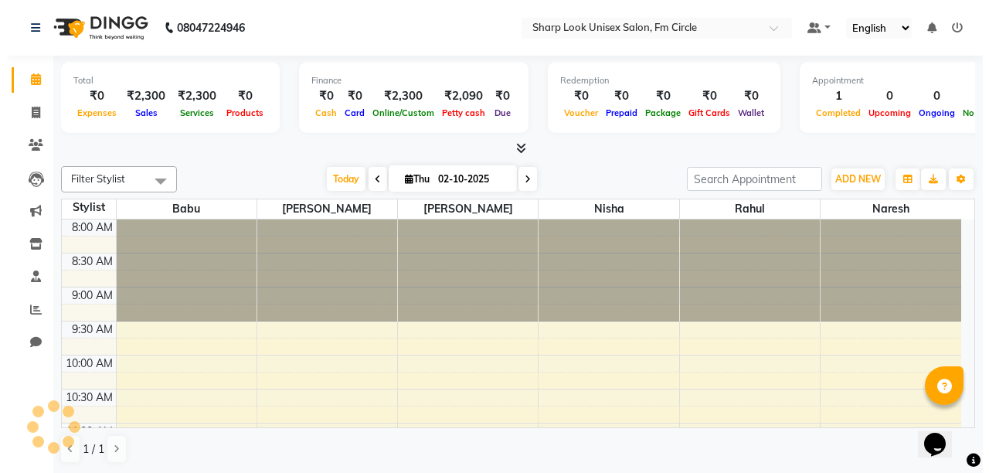
scroll to position [341, 0]
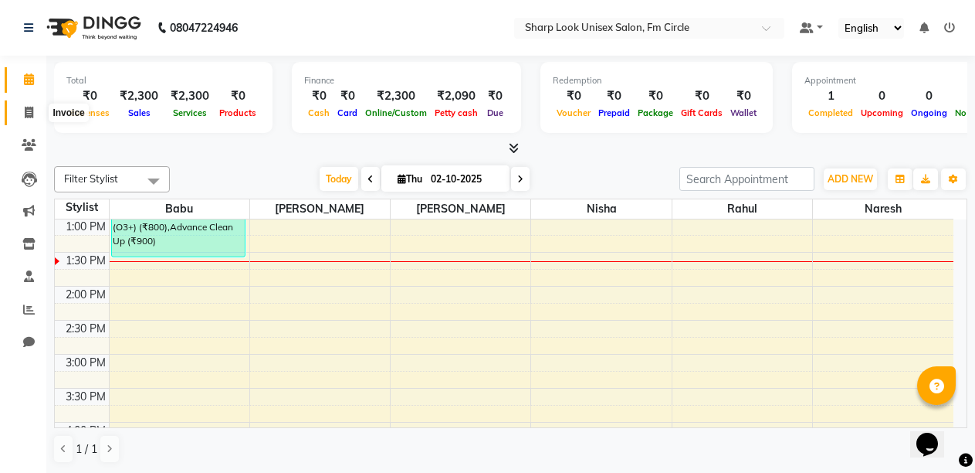
click at [40, 116] on span at bounding box center [28, 113] width 27 height 18
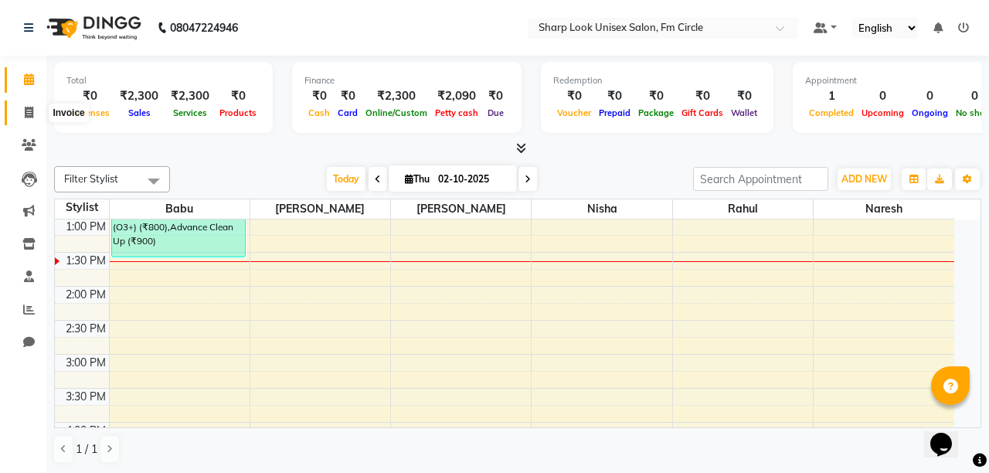
select select "service"
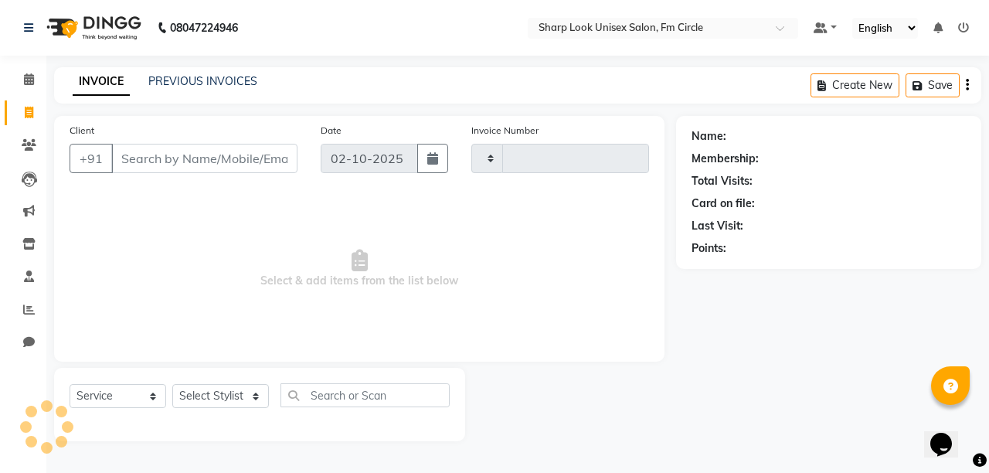
type input "3085"
select select "804"
drag, startPoint x: 260, startPoint y: 167, endPoint x: 209, endPoint y: 399, distance: 238.0
click at [209, 399] on select "Select Stylist Admin Babu [PERSON_NAME] [PERSON_NAME] [PERSON_NAME]" at bounding box center [220, 396] width 97 height 24
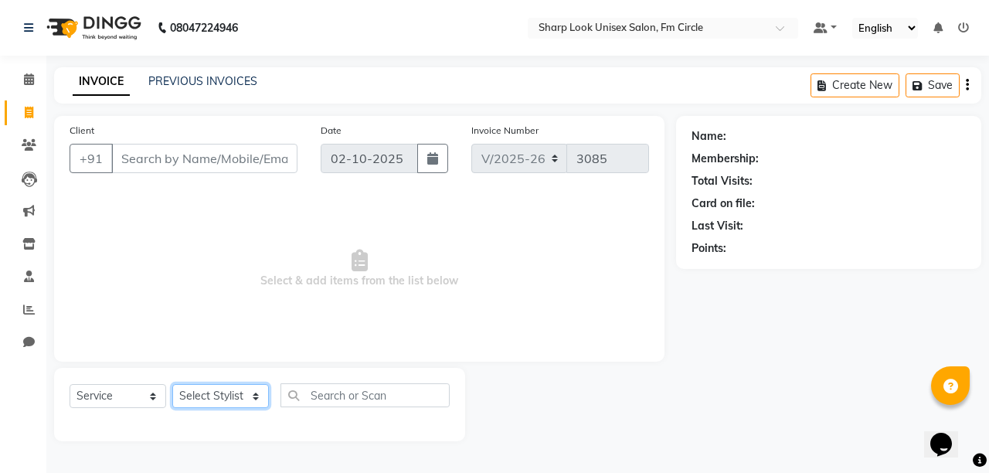
click at [209, 399] on select "Select Stylist Admin Babu [PERSON_NAME] [PERSON_NAME] [PERSON_NAME]" at bounding box center [220, 396] width 97 height 24
click at [118, 390] on select "Select Service Product Membership Package Voucher Prepaid Gift Card" at bounding box center [118, 396] width 97 height 24
click at [130, 151] on input "Client" at bounding box center [204, 158] width 186 height 29
